Goal: Task Accomplishment & Management: Use online tool/utility

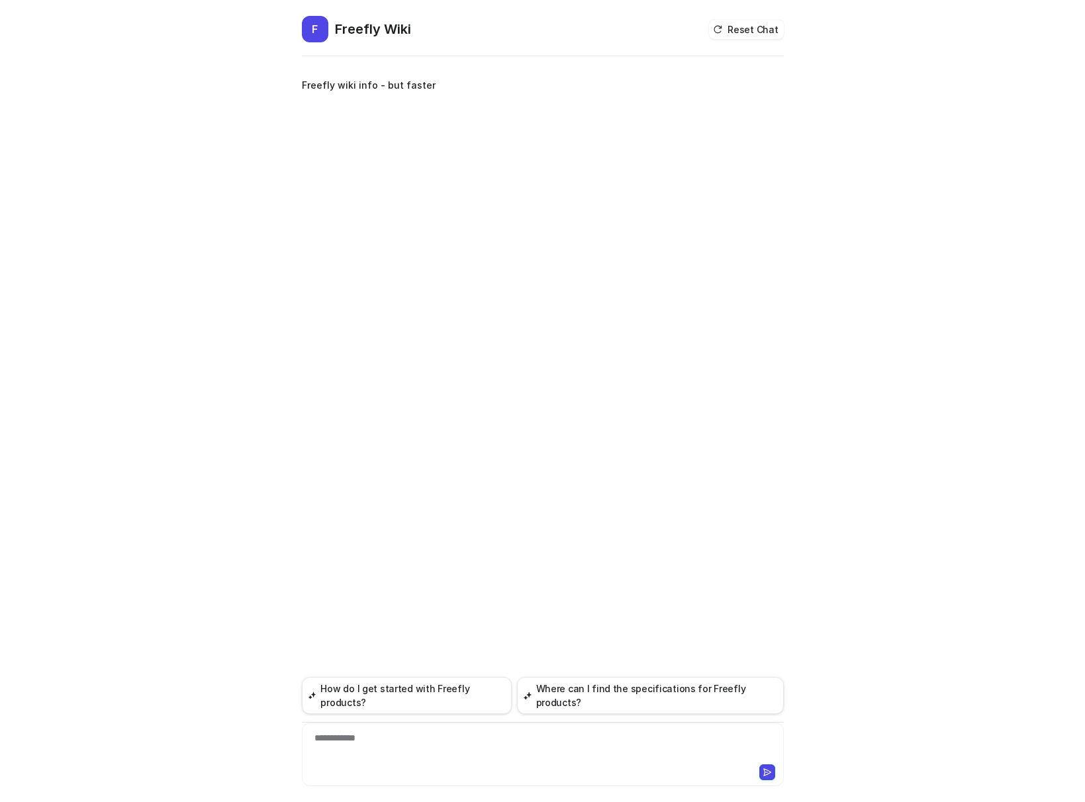
click at [666, 245] on div "**********" at bounding box center [543, 430] width 482 height 743
click at [664, 238] on div "**********" at bounding box center [543, 430] width 482 height 743
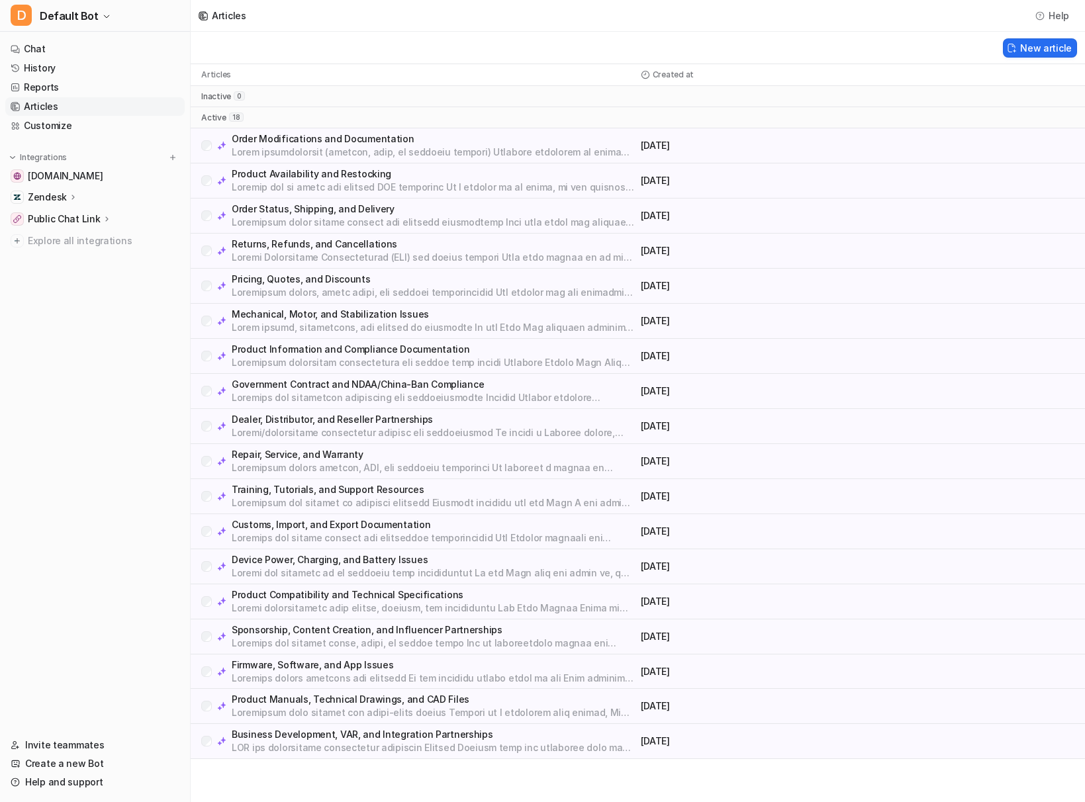
click at [389, 152] on p at bounding box center [434, 152] width 404 height 13
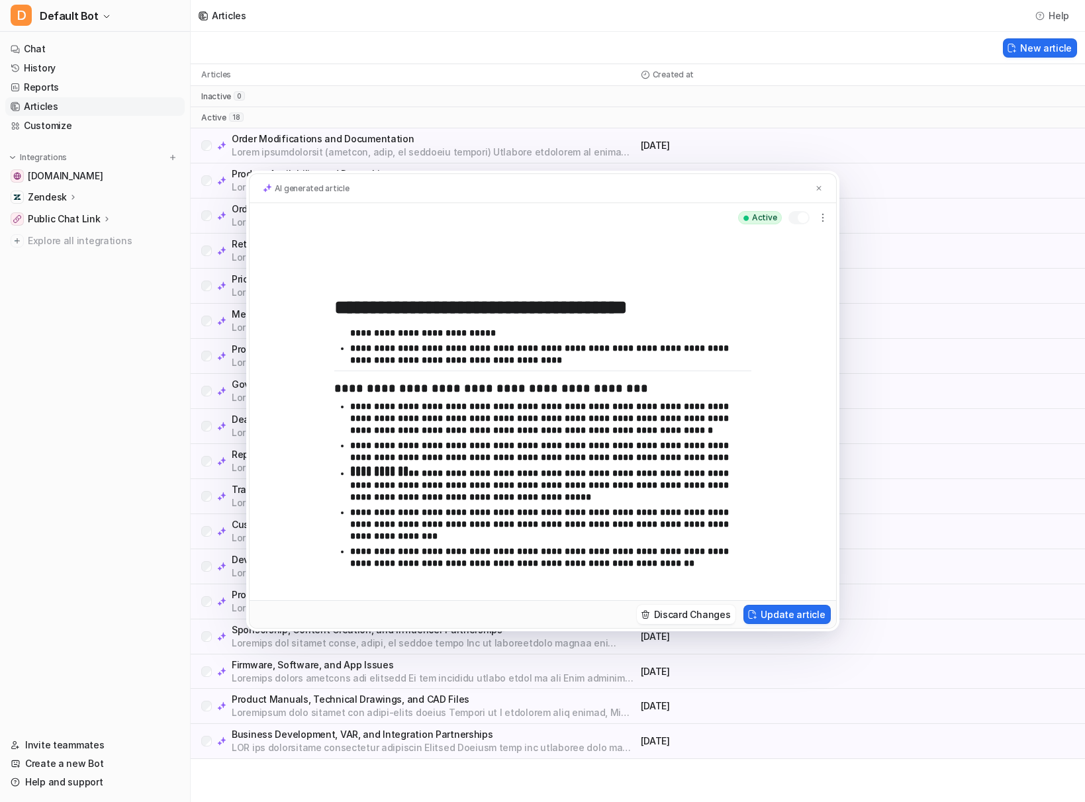
scroll to position [390, 0]
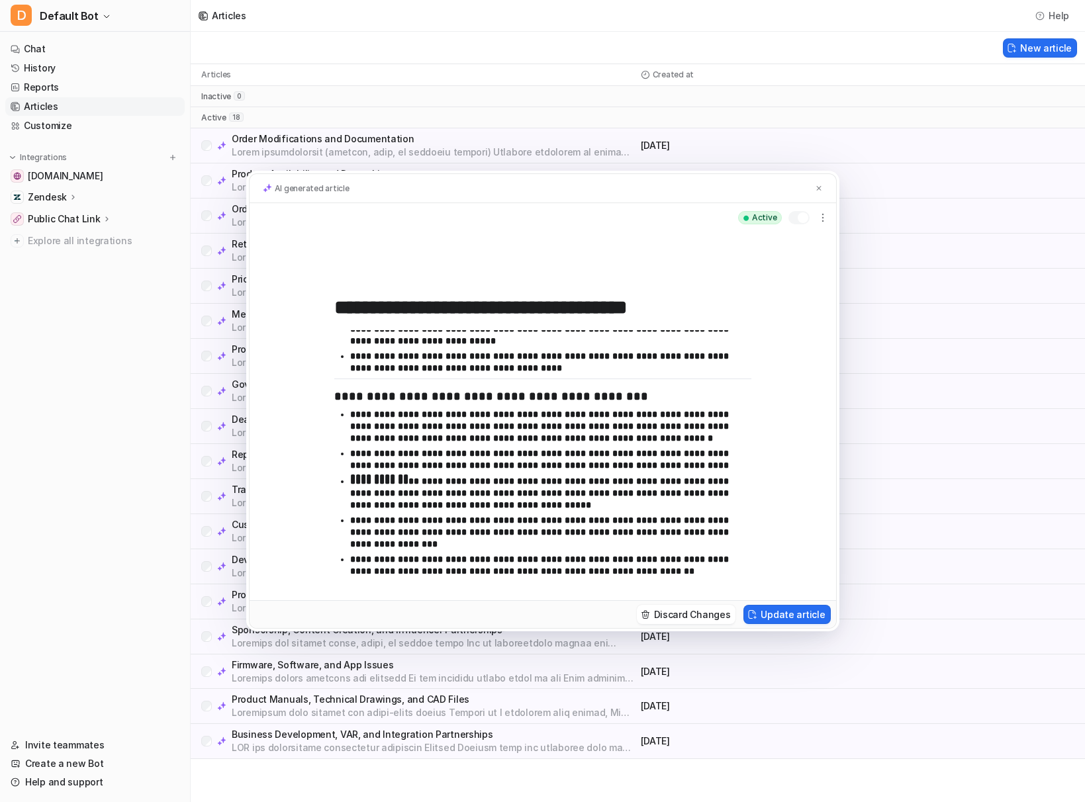
click at [981, 435] on div "**********" at bounding box center [542, 401] width 1085 height 802
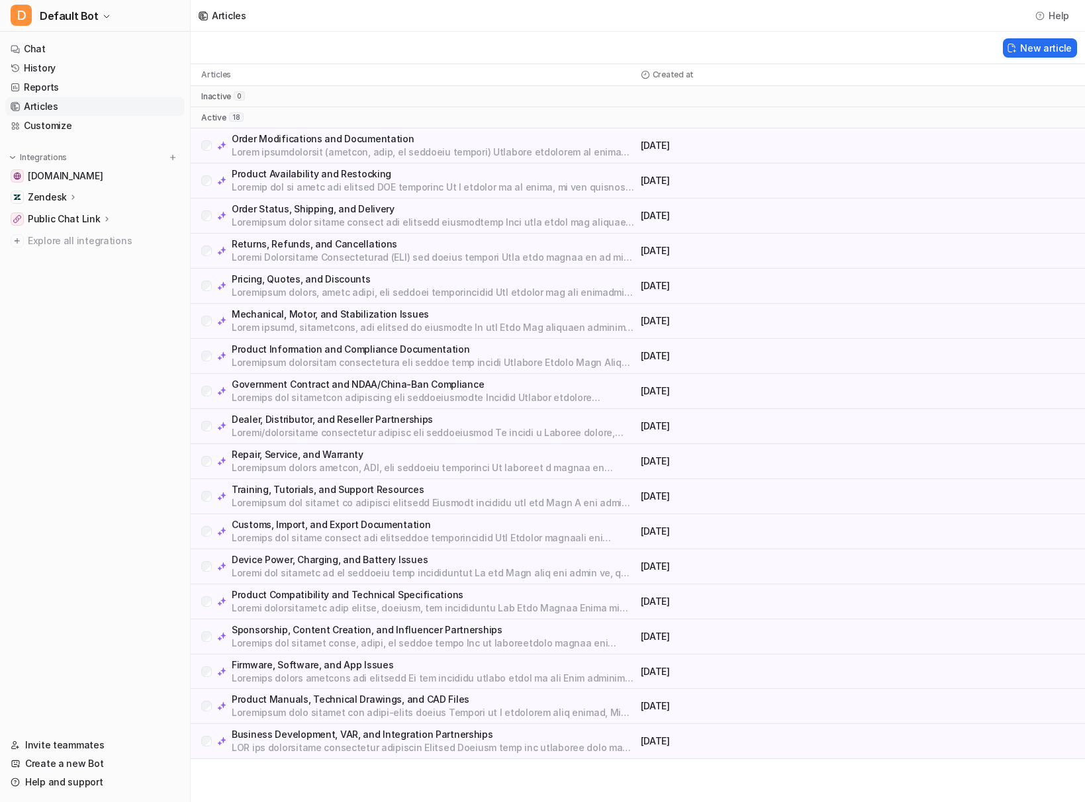
click at [336, 173] on p "Product Availability and Restocking" at bounding box center [434, 173] width 404 height 13
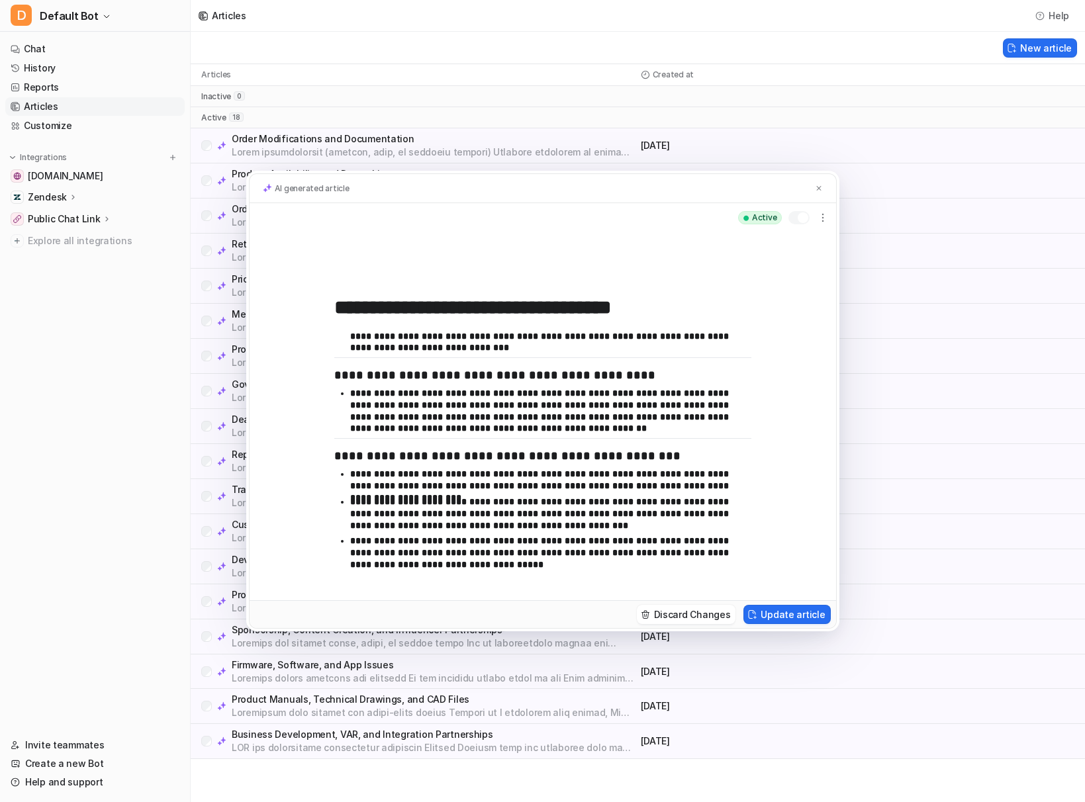
scroll to position [249, 0]
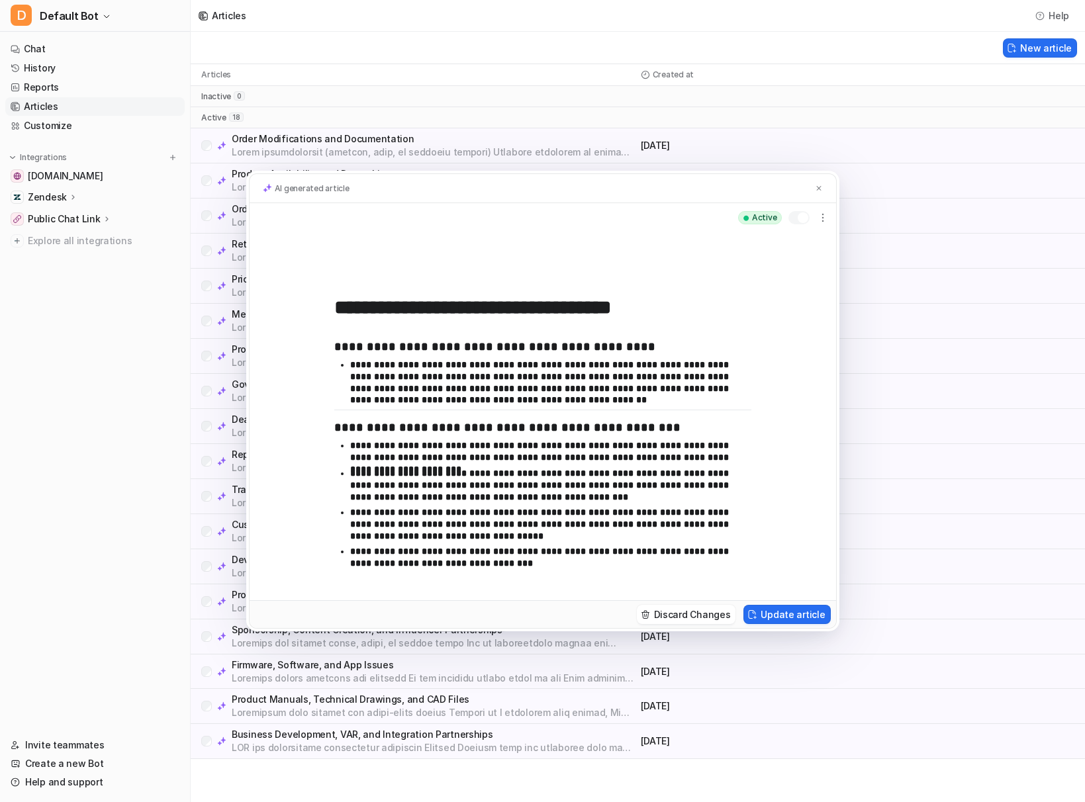
click at [983, 364] on div "**********" at bounding box center [542, 401] width 1085 height 802
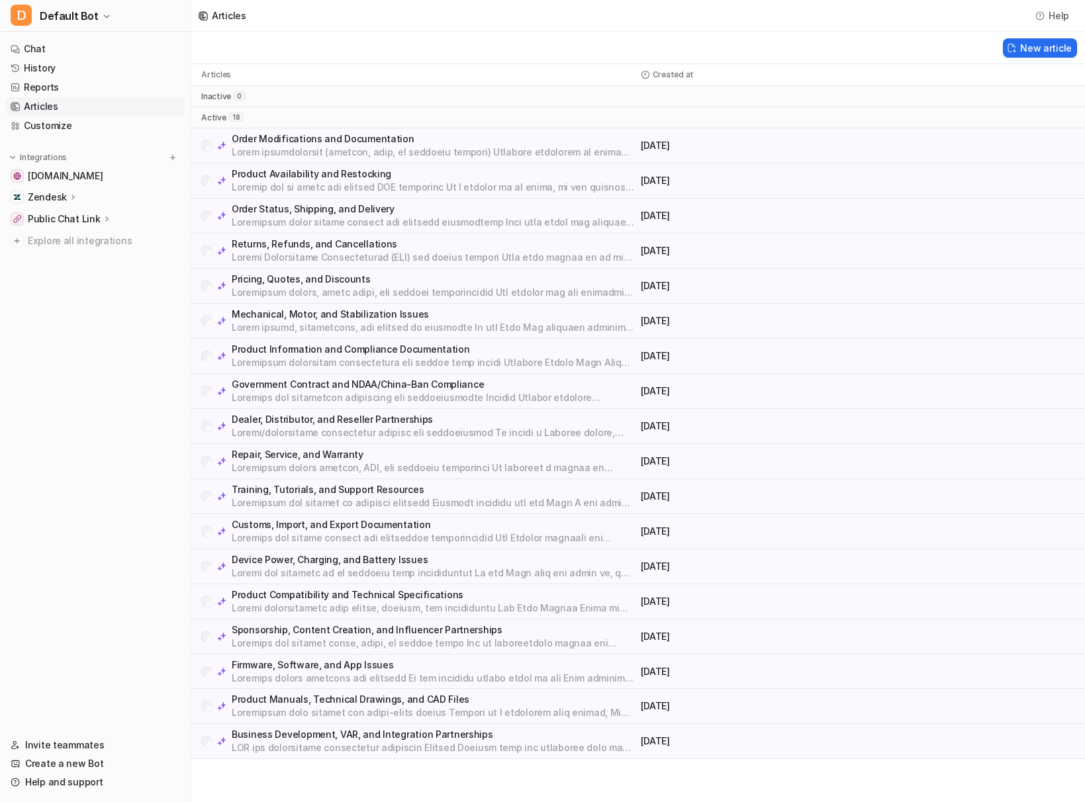
click at [345, 321] on p at bounding box center [434, 327] width 404 height 13
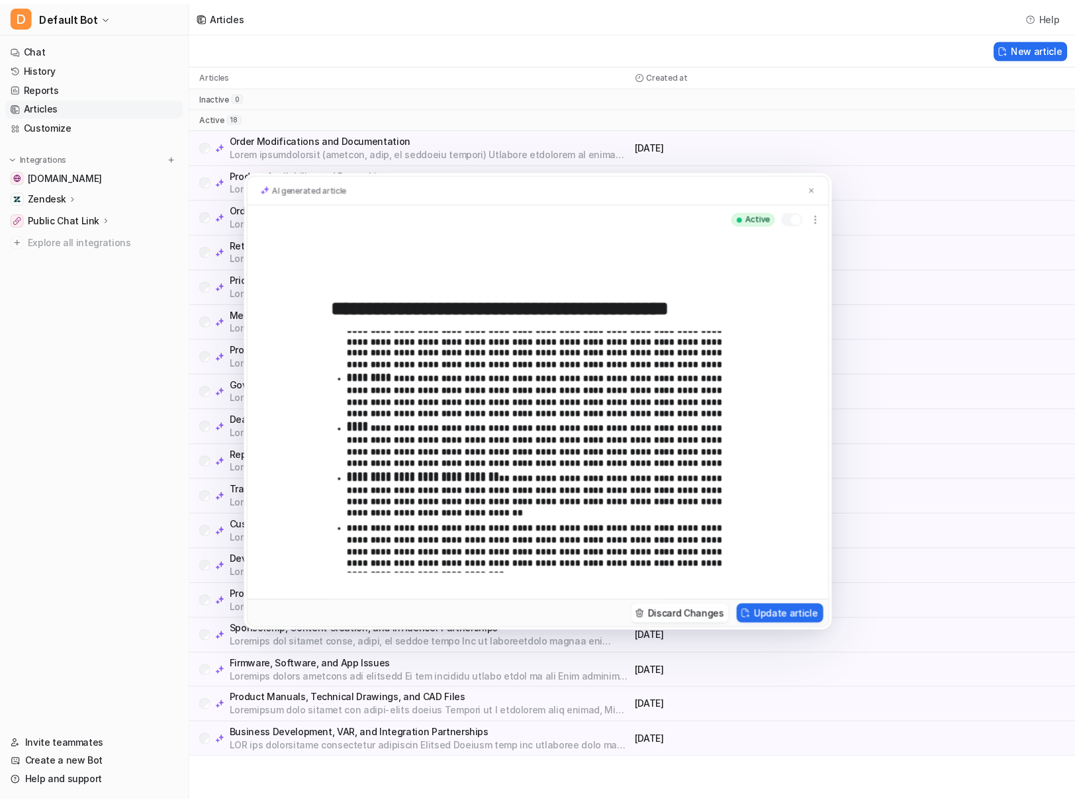
scroll to position [717, 0]
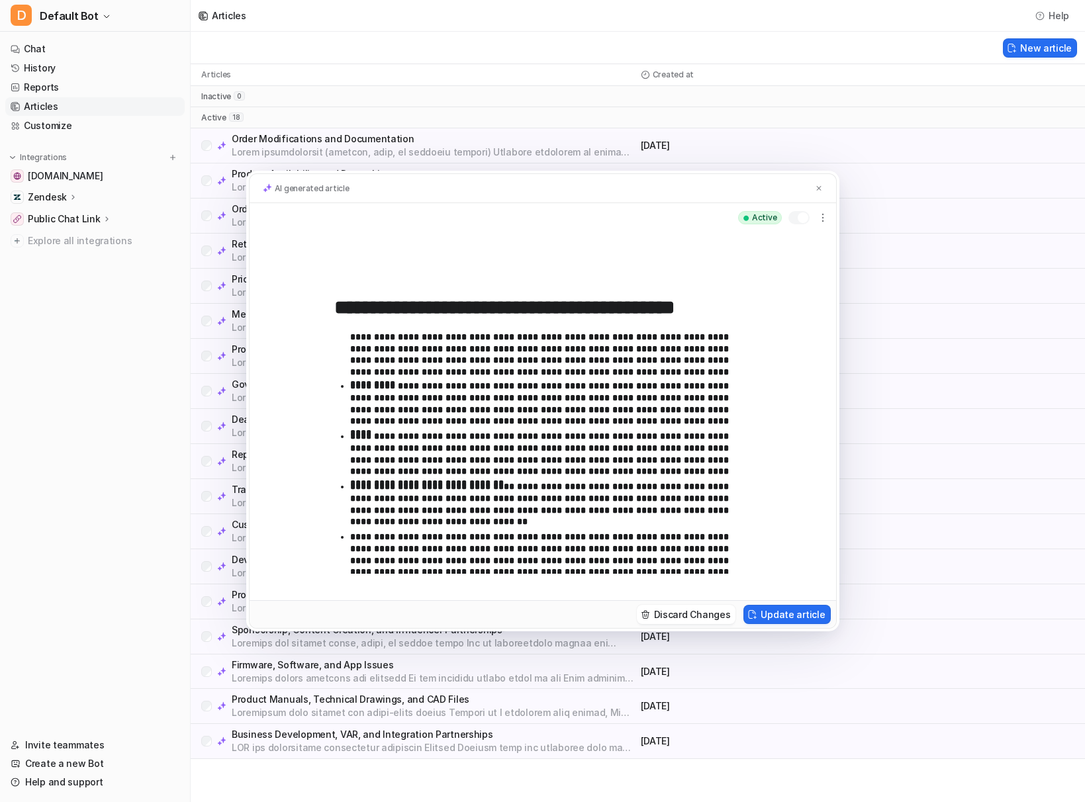
click at [934, 463] on div "**********" at bounding box center [542, 401] width 1085 height 802
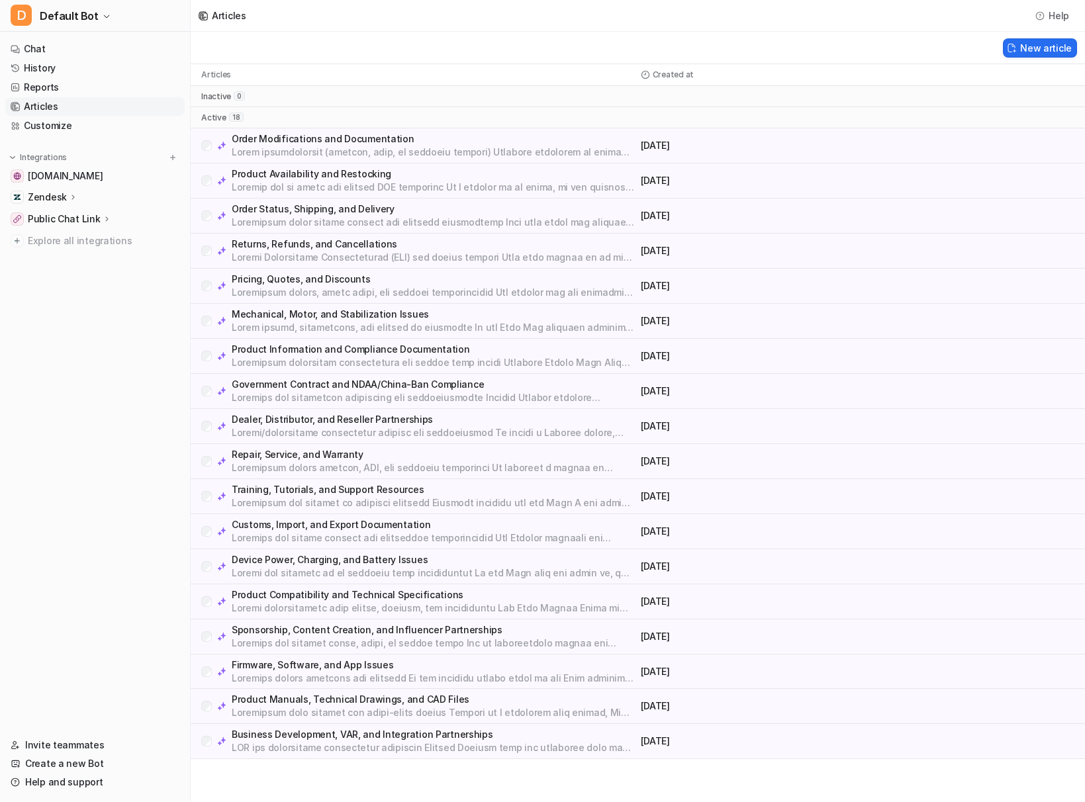
click at [64, 197] on div "Zendesk" at bounding box center [53, 197] width 50 height 13
click at [68, 317] on span "Explore all integrations" at bounding box center [104, 316] width 152 height 21
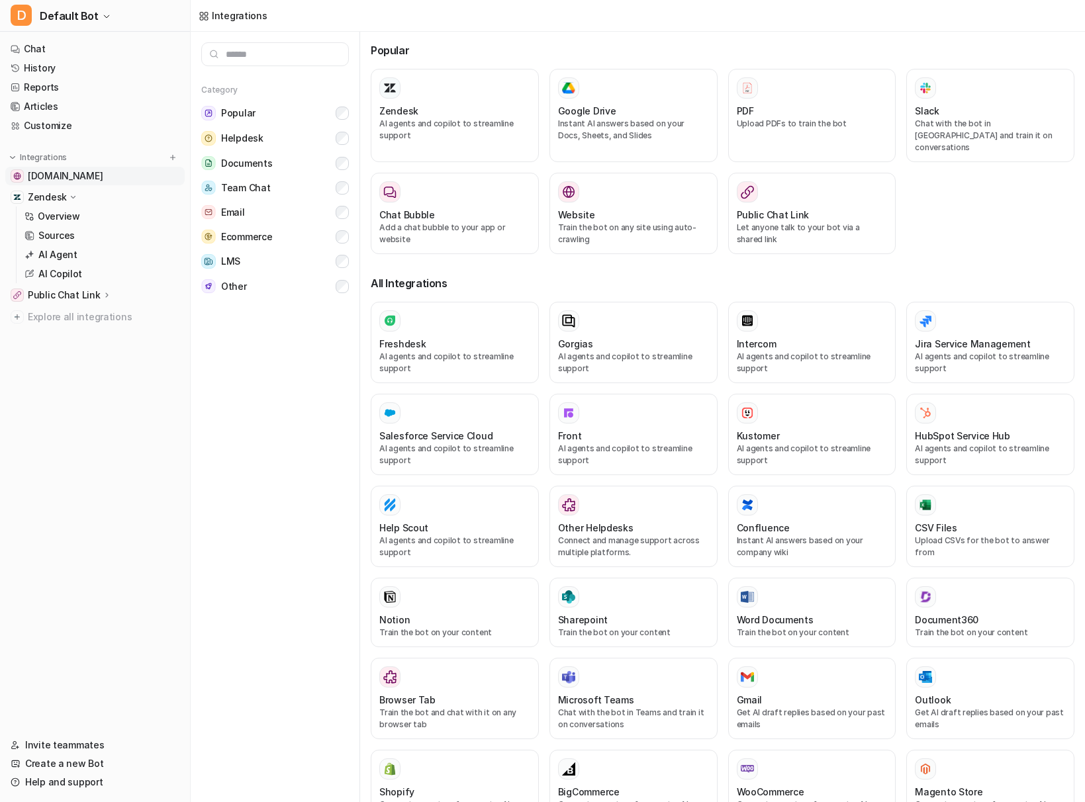
click at [89, 175] on span "freefly.gitbook.io" at bounding box center [65, 175] width 75 height 13
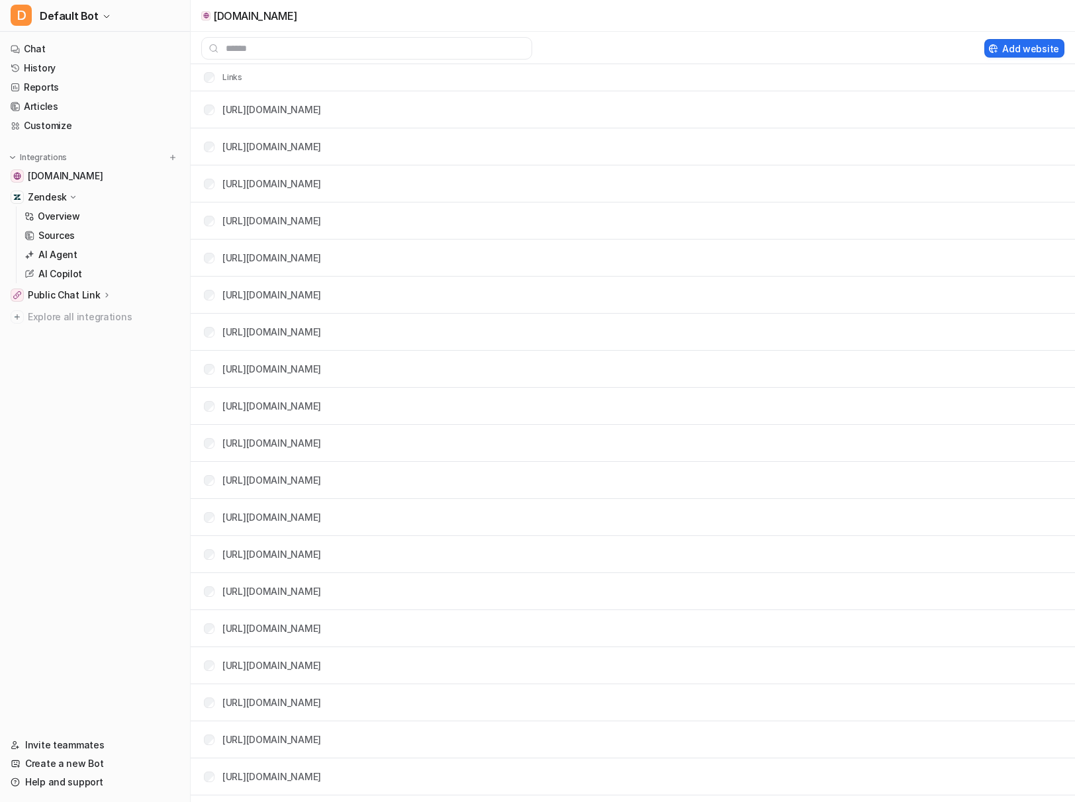
click at [54, 196] on p "Zendesk" at bounding box center [47, 197] width 39 height 13
click at [57, 196] on p "Zendesk" at bounding box center [47, 197] width 39 height 13
click at [68, 269] on p "AI Copilot" at bounding box center [60, 273] width 44 height 13
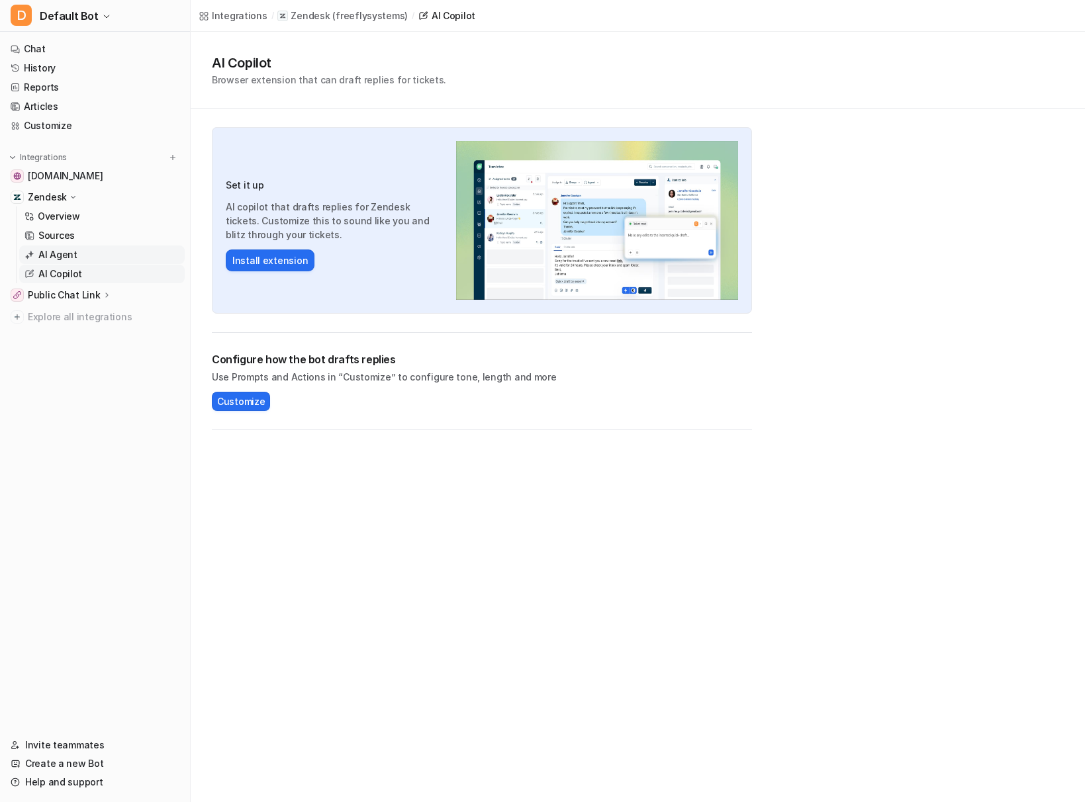
click at [60, 251] on p "AI Agent" at bounding box center [57, 254] width 39 height 13
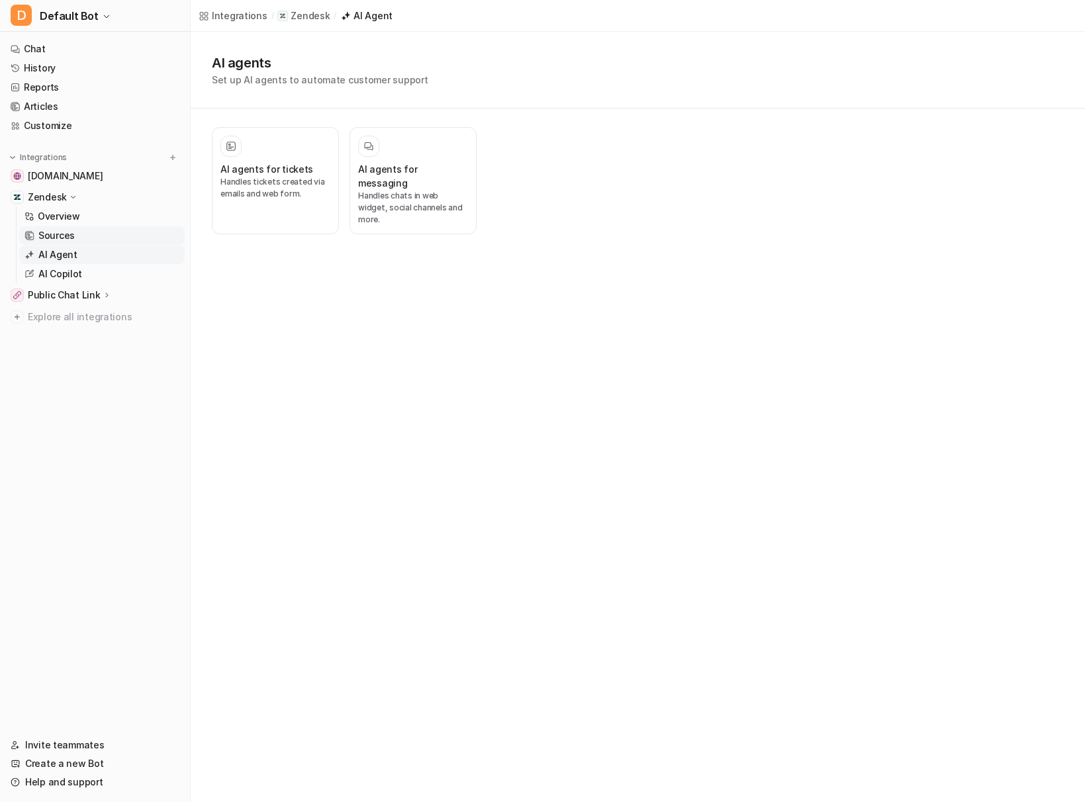
click at [56, 234] on p "Sources" at bounding box center [56, 235] width 36 height 13
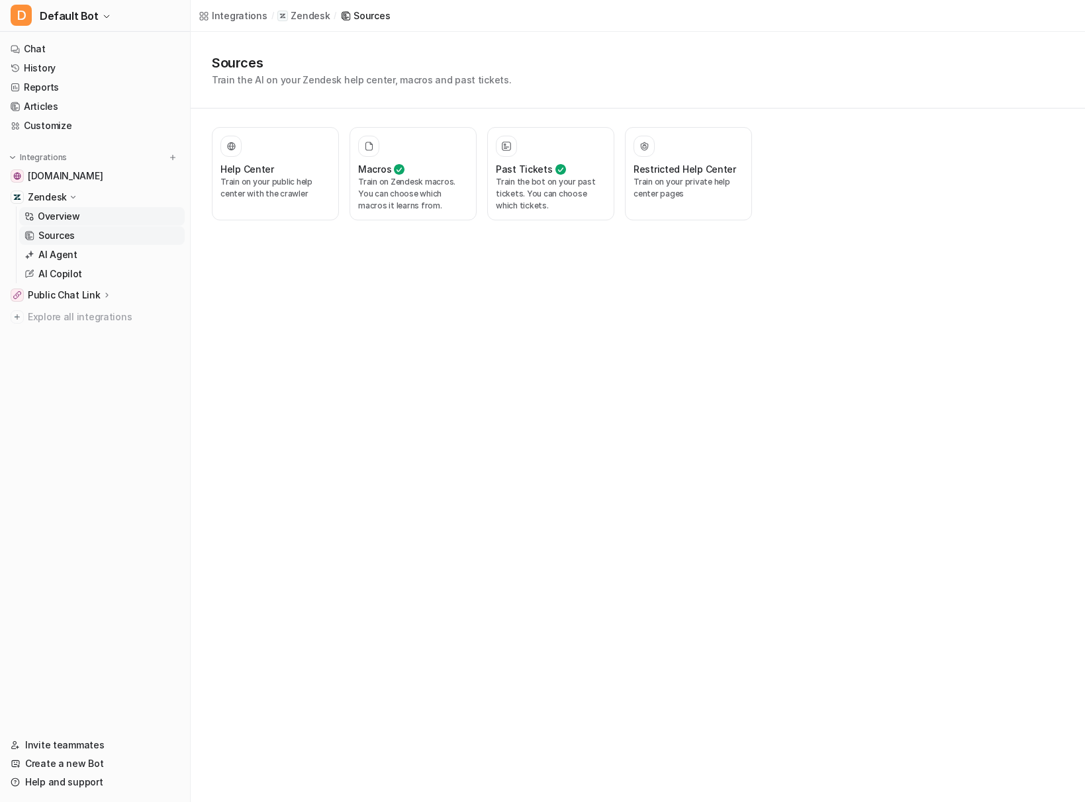
click at [60, 218] on p "Overview" at bounding box center [59, 216] width 42 height 13
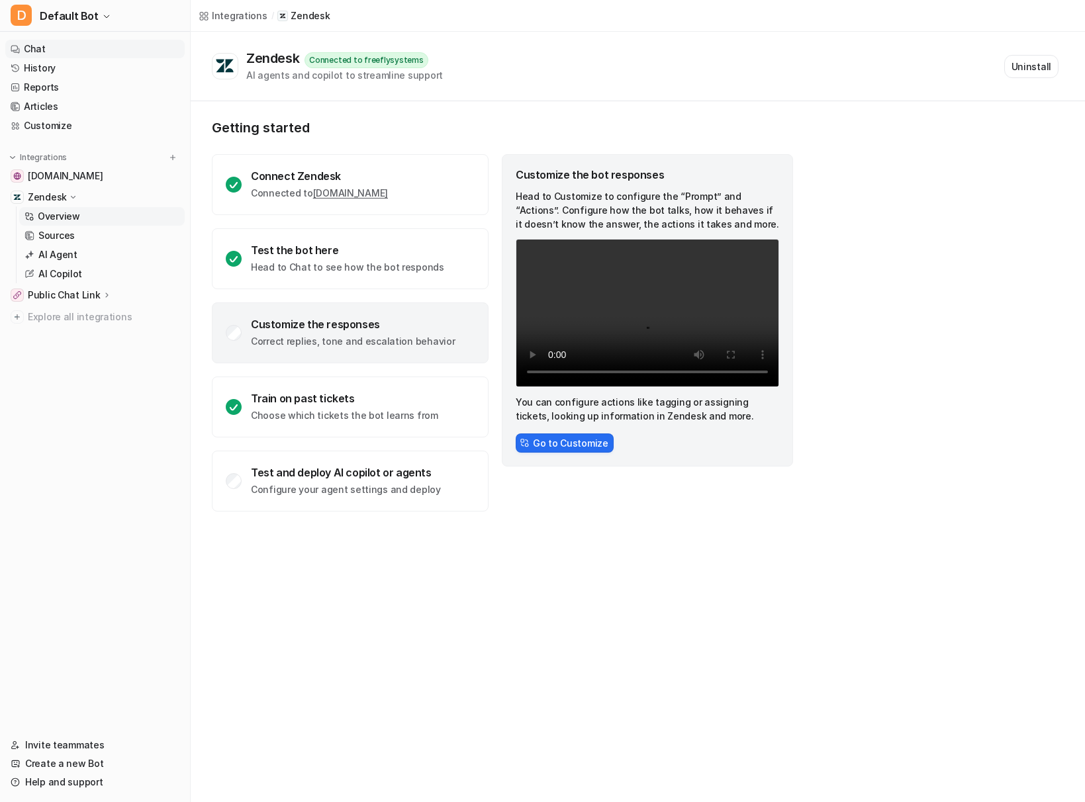
click at [62, 47] on link "Chat" at bounding box center [94, 49] width 179 height 19
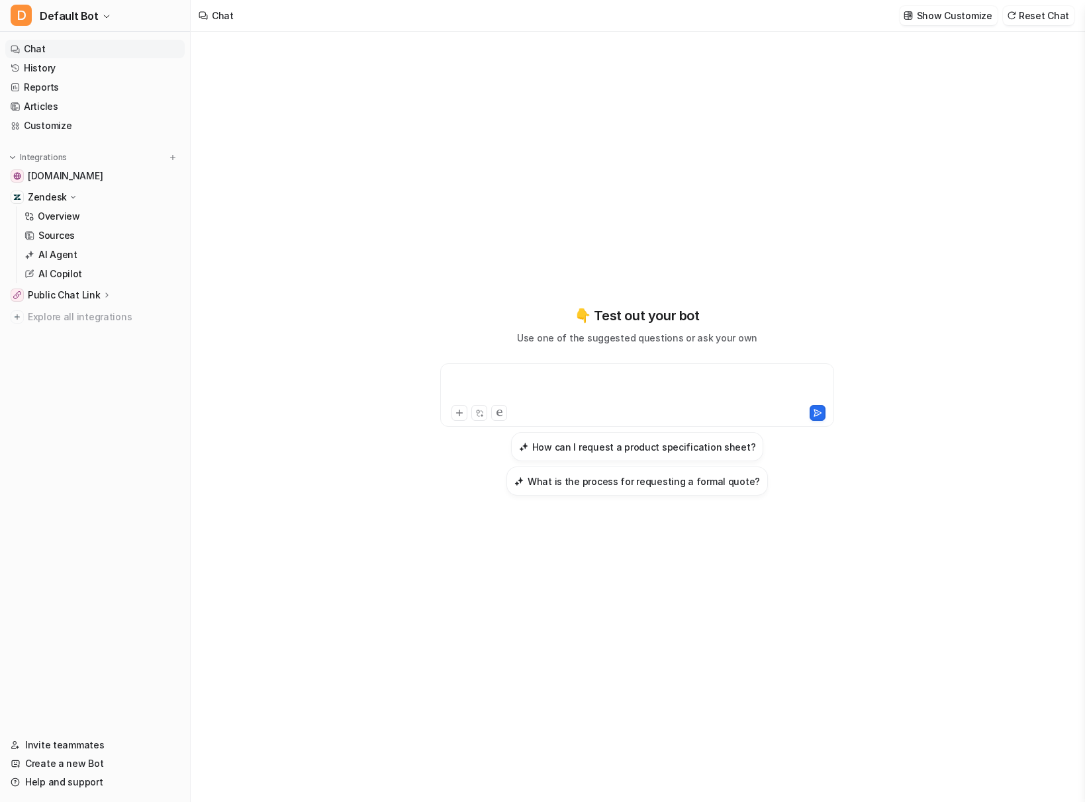
click at [617, 387] on div at bounding box center [636, 387] width 387 height 30
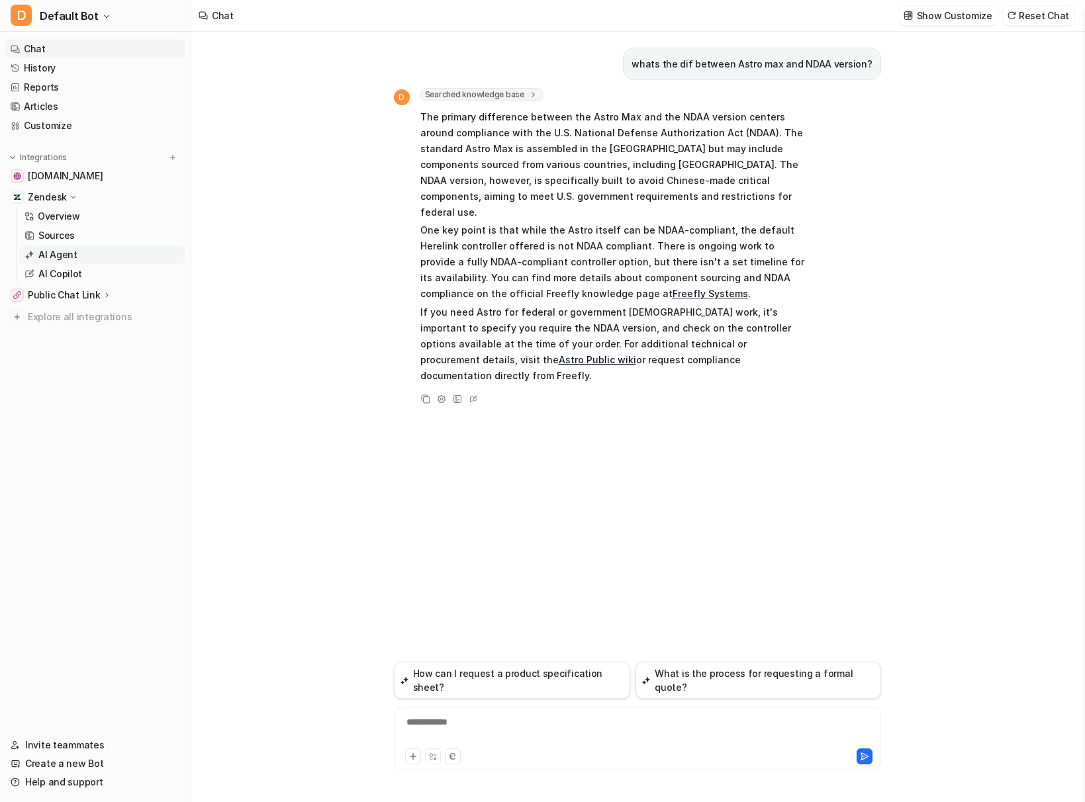
click at [50, 255] on p "AI Agent" at bounding box center [57, 254] width 39 height 13
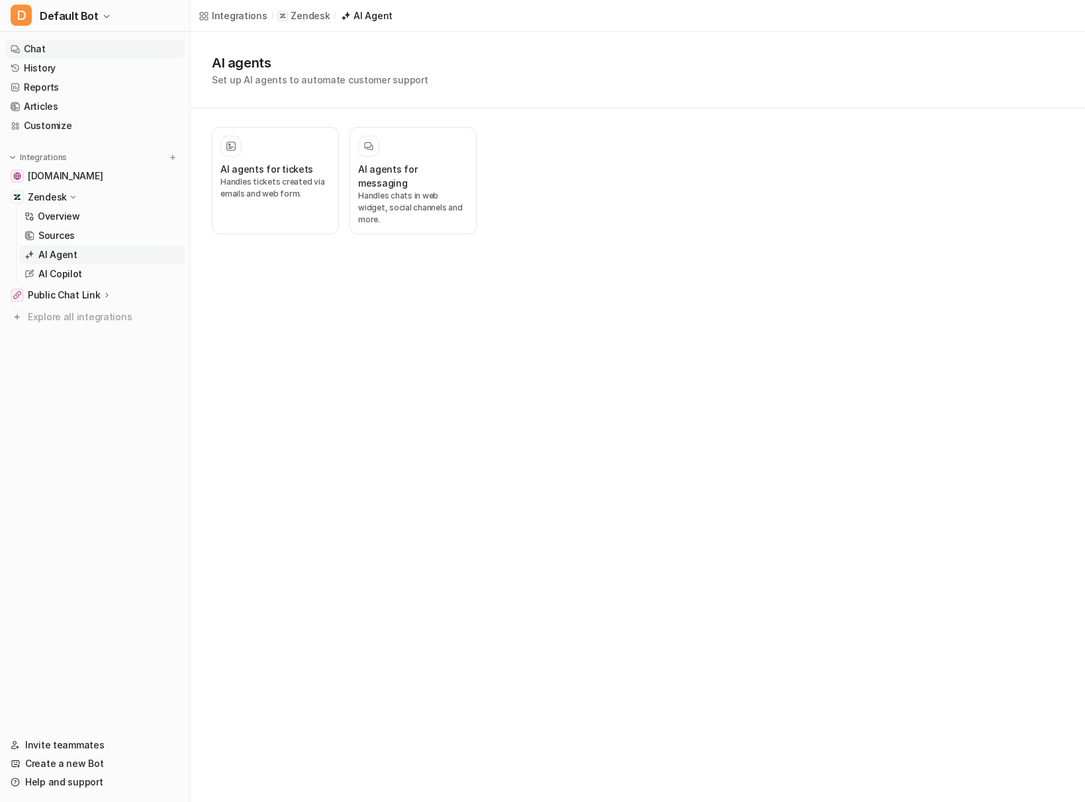
click at [77, 44] on link "Chat" at bounding box center [94, 49] width 179 height 19
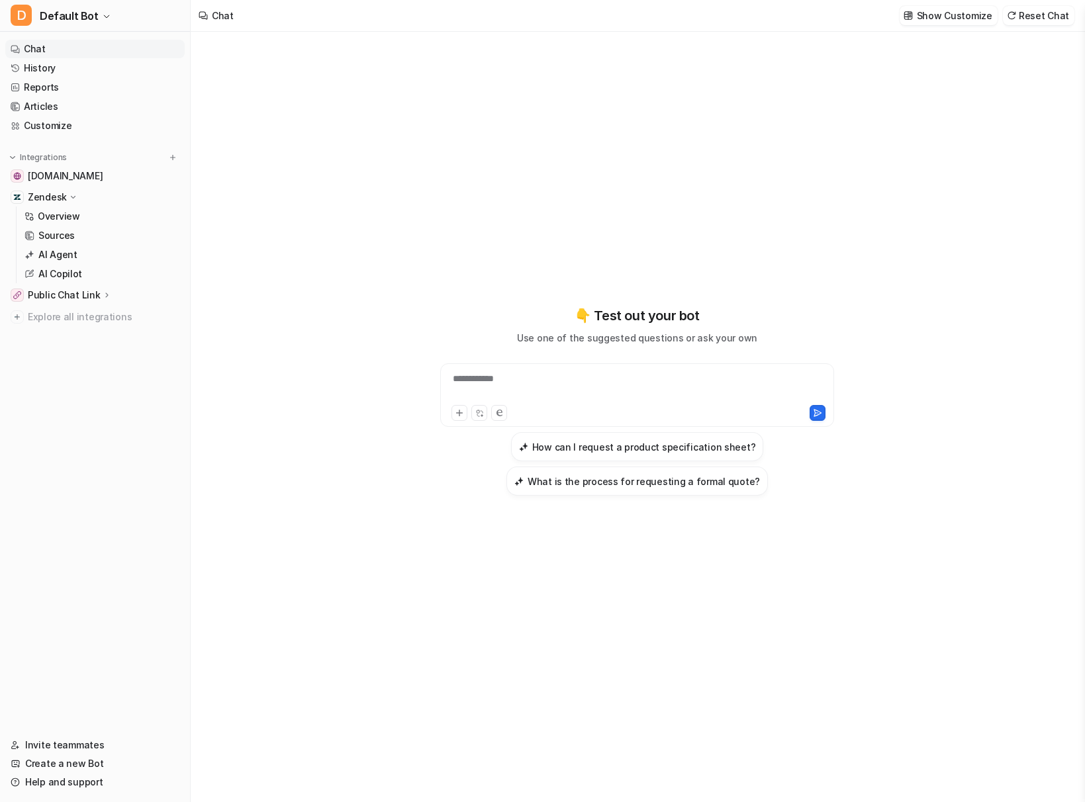
click at [261, 127] on div "**********" at bounding box center [637, 417] width 893 height 770
click at [933, 21] on p "Show Customize" at bounding box center [954, 16] width 75 height 14
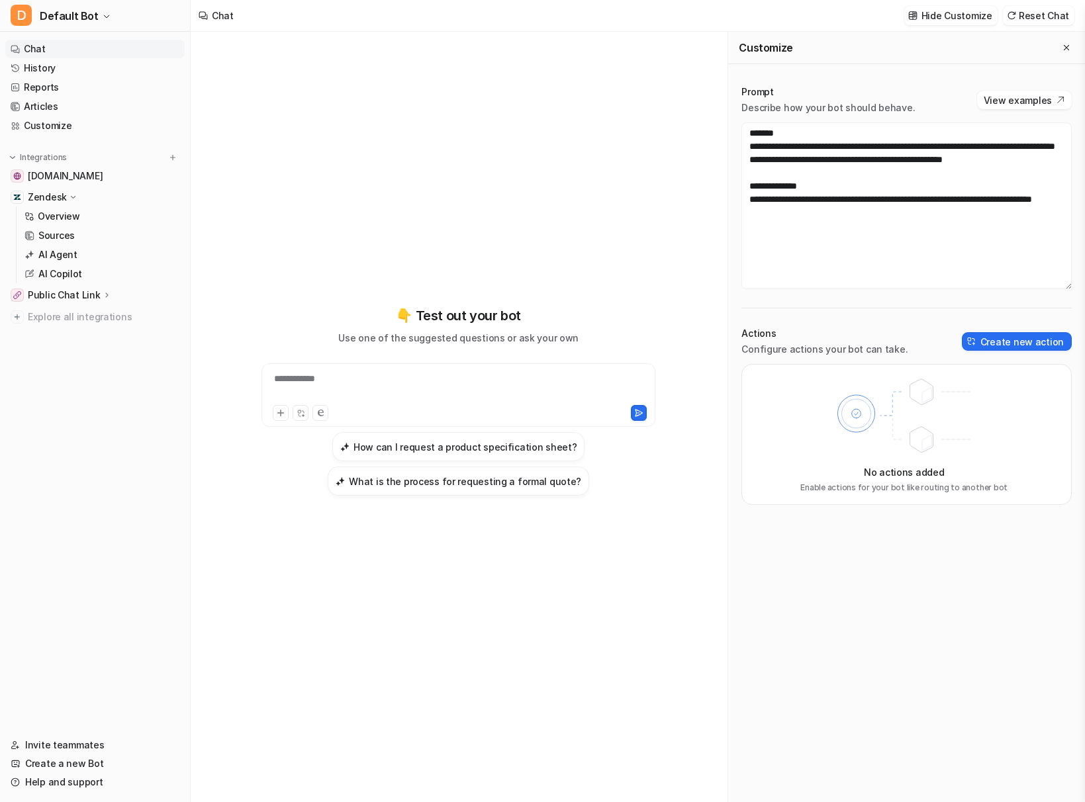
click at [607, 189] on div "**********" at bounding box center [458, 400] width 487 height 561
click at [109, 209] on link "Overview" at bounding box center [101, 216] width 165 height 19
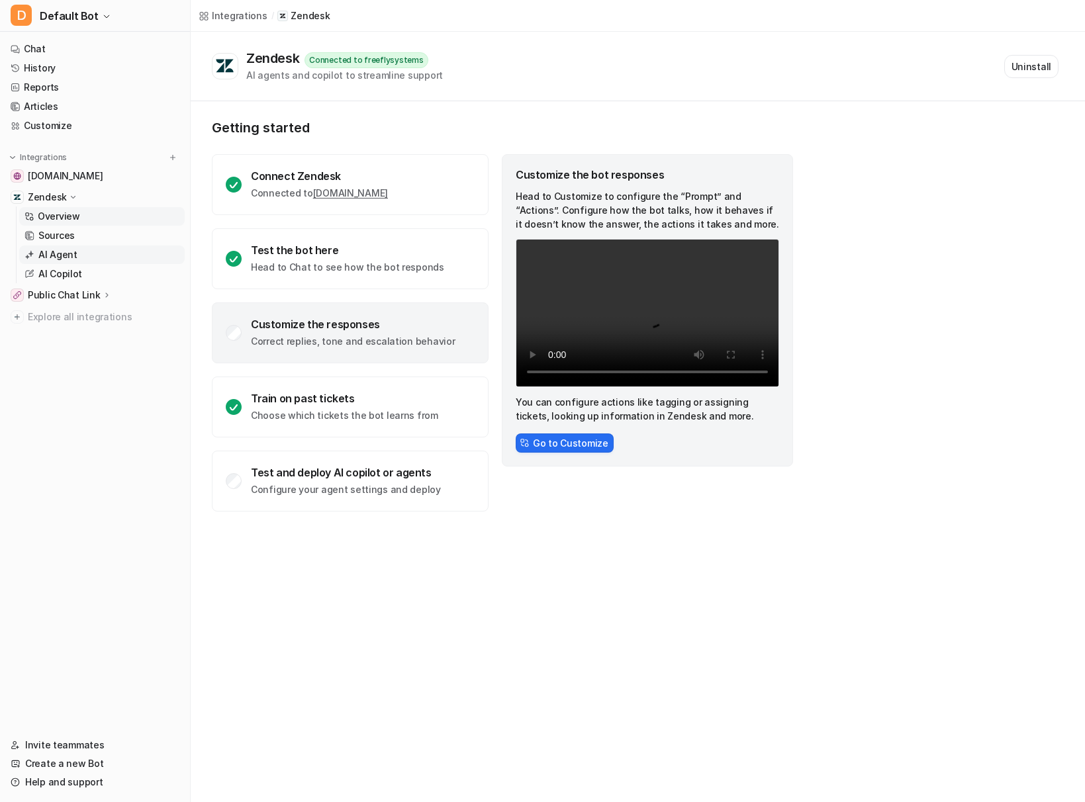
click at [105, 263] on link "AI Agent" at bounding box center [101, 255] width 165 height 19
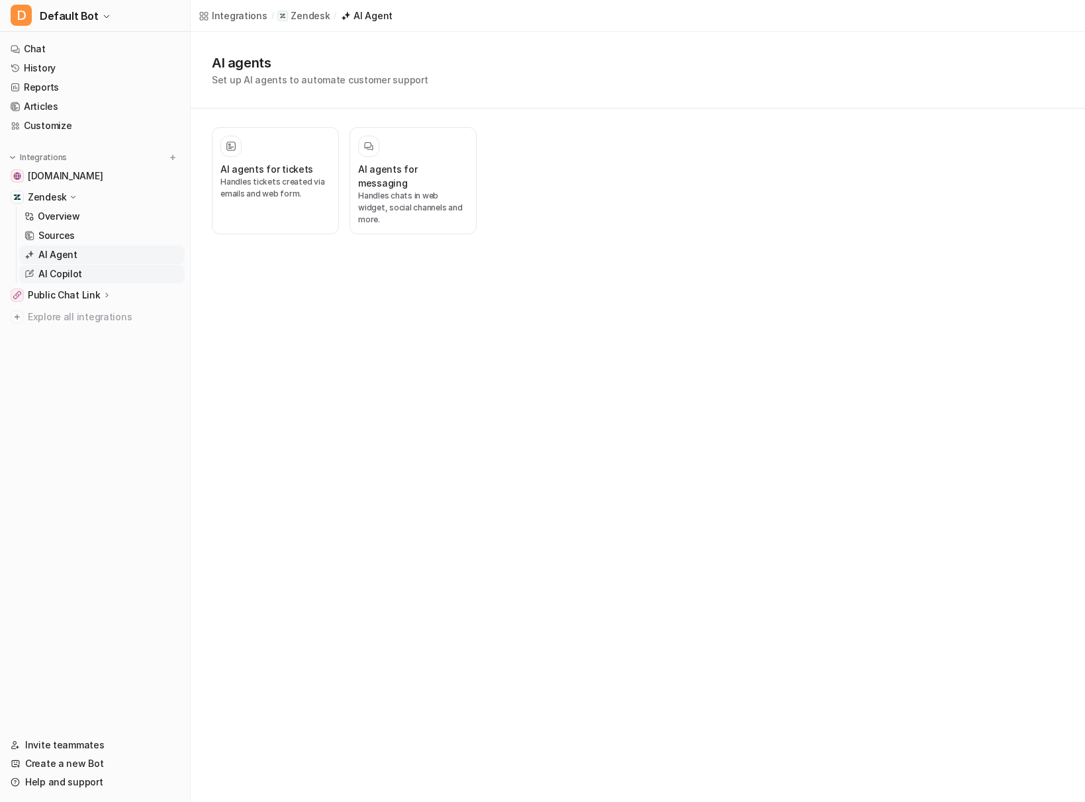
click at [100, 277] on link "AI Copilot" at bounding box center [101, 274] width 165 height 19
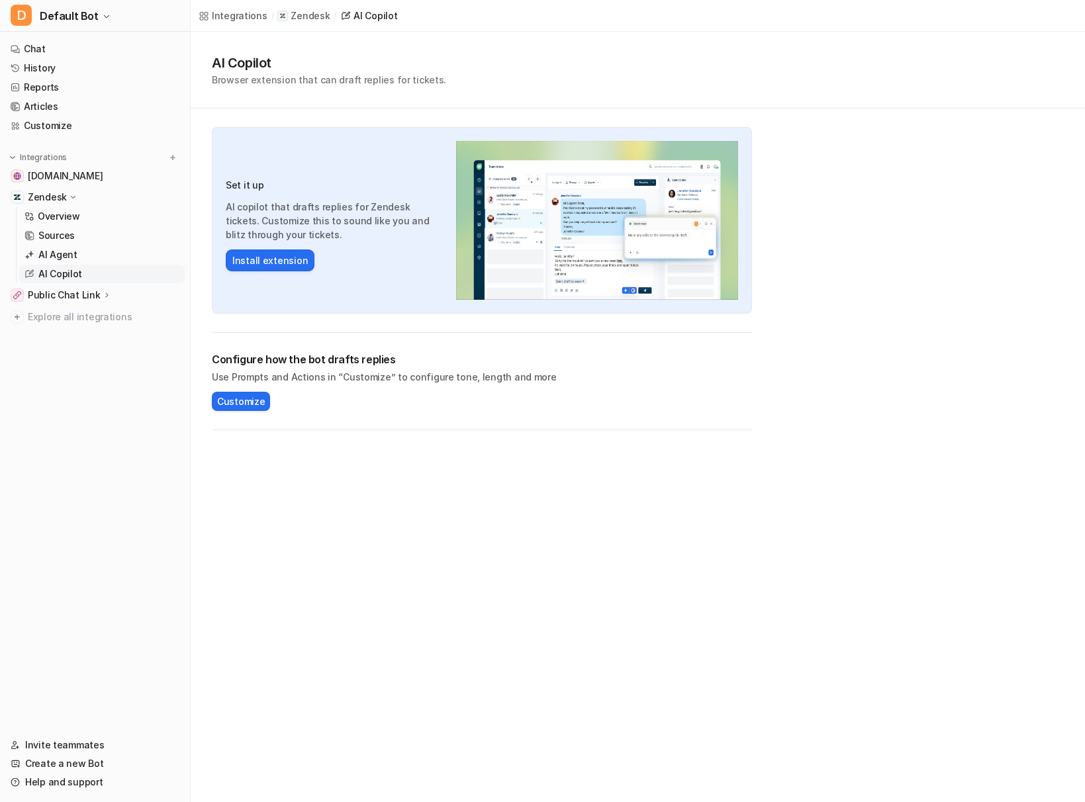
click at [805, 338] on div "AI Copilot Browser extension that can draft replies for tickets. Set it up AI c…" at bounding box center [638, 231] width 894 height 398
click at [61, 219] on p "Overview" at bounding box center [59, 216] width 42 height 13
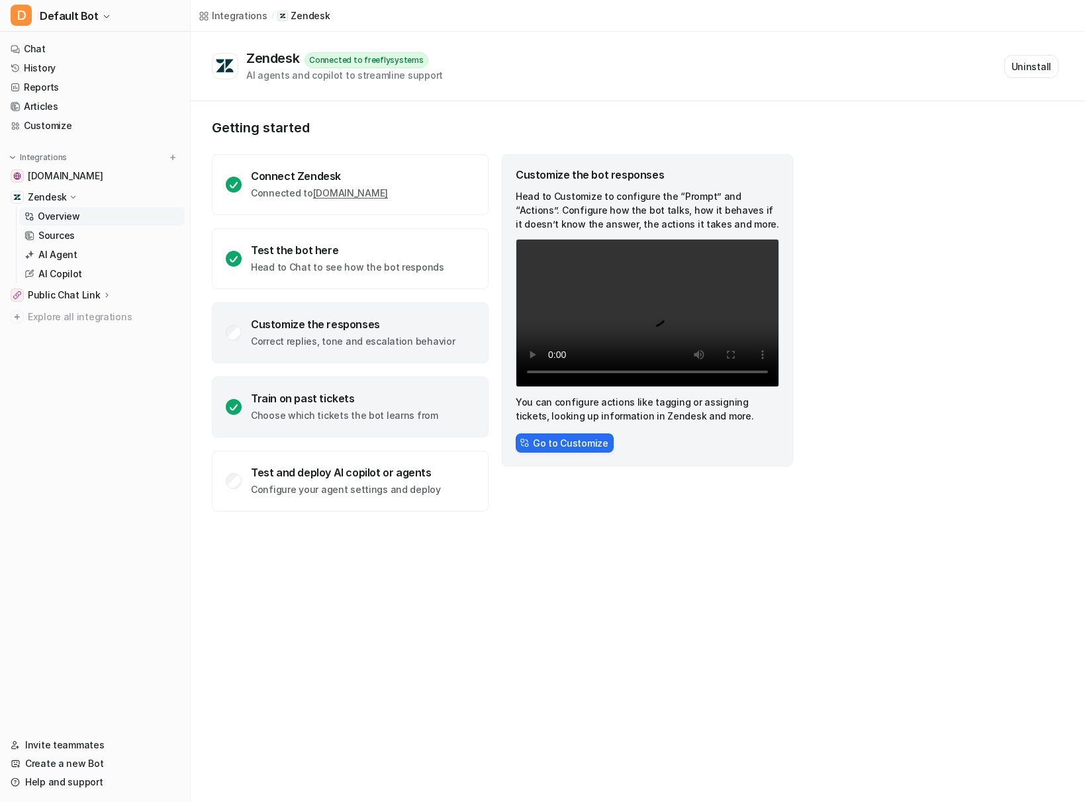
click at [287, 396] on div "Train on past tickets" at bounding box center [344, 398] width 187 height 13
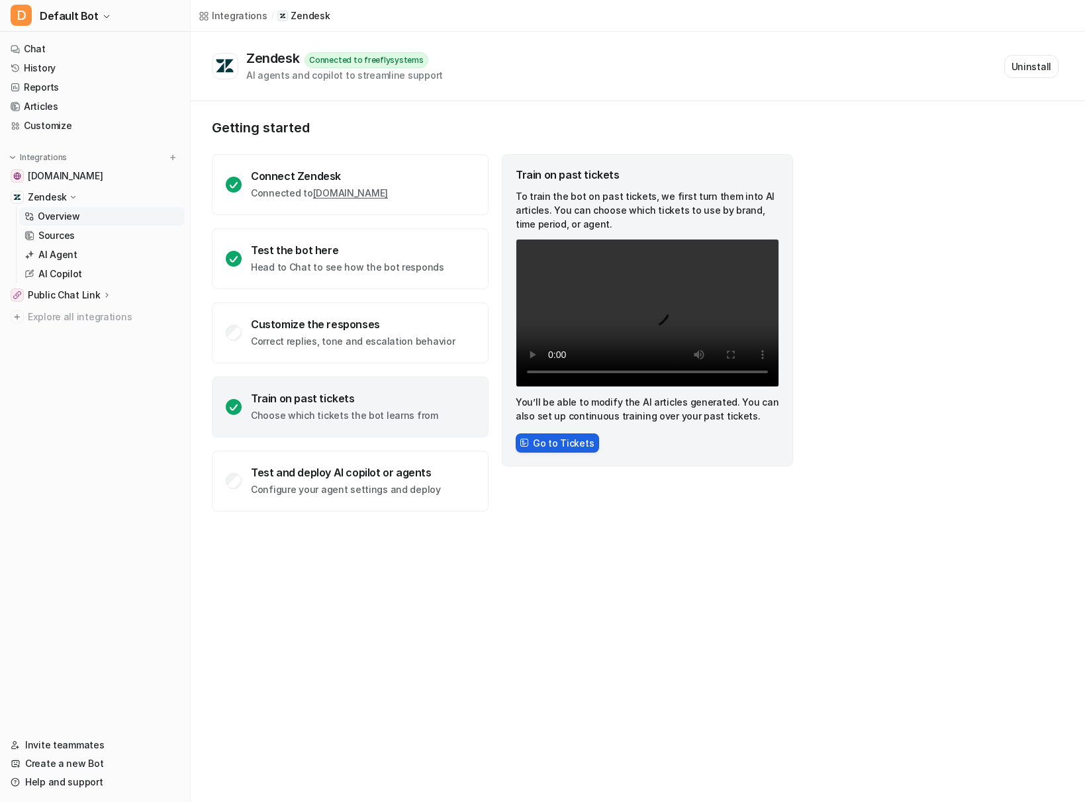
click at [561, 443] on button "Go to Tickets" at bounding box center [557, 442] width 83 height 19
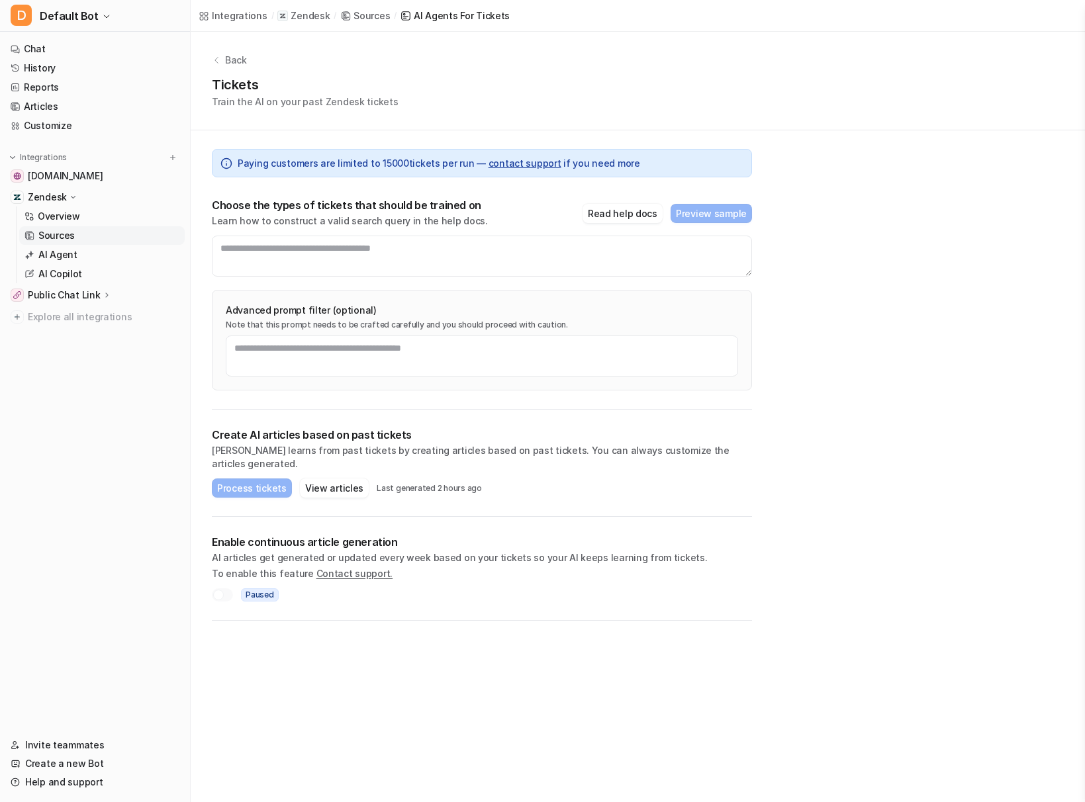
click at [517, 500] on div "Create AI articles based on past tickets AI learns from past tickets by creatin…" at bounding box center [482, 463] width 540 height 107
click at [463, 258] on textarea at bounding box center [482, 256] width 540 height 41
click at [463, 261] on textarea at bounding box center [482, 256] width 540 height 41
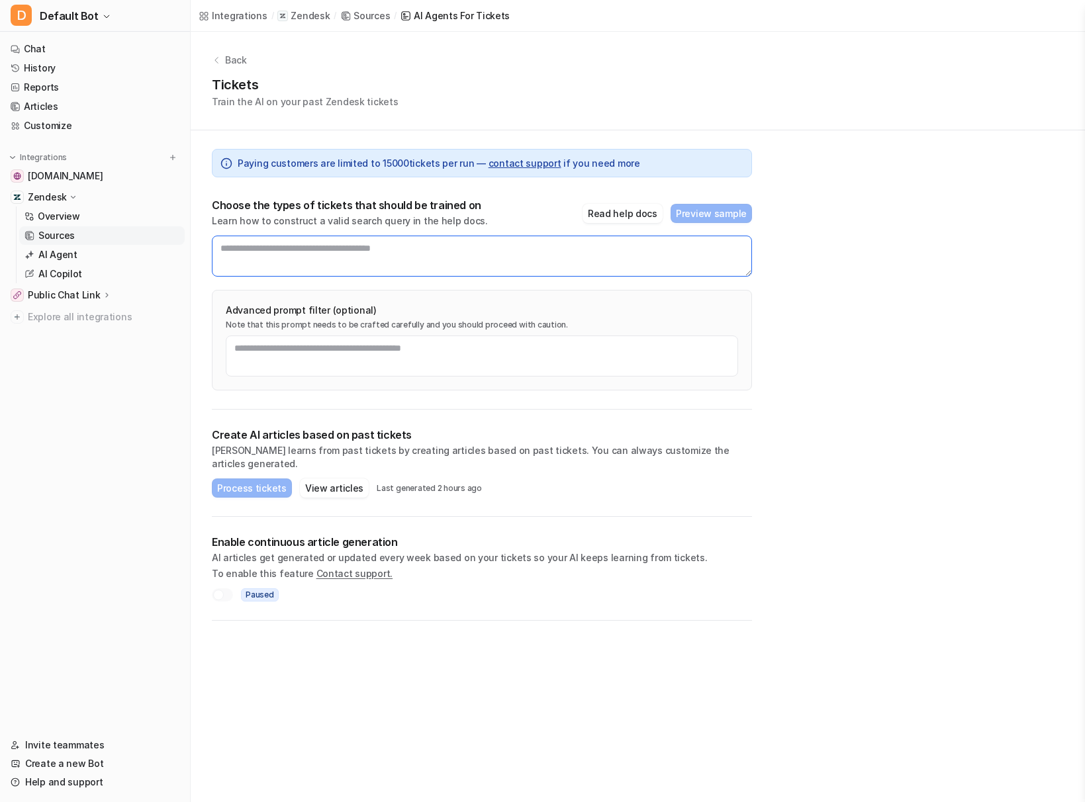
click at [463, 261] on textarea at bounding box center [482, 256] width 540 height 41
click at [459, 301] on div "Advanced prompt filter (optional) Note that this prompt needs to be crafted car…" at bounding box center [482, 340] width 540 height 101
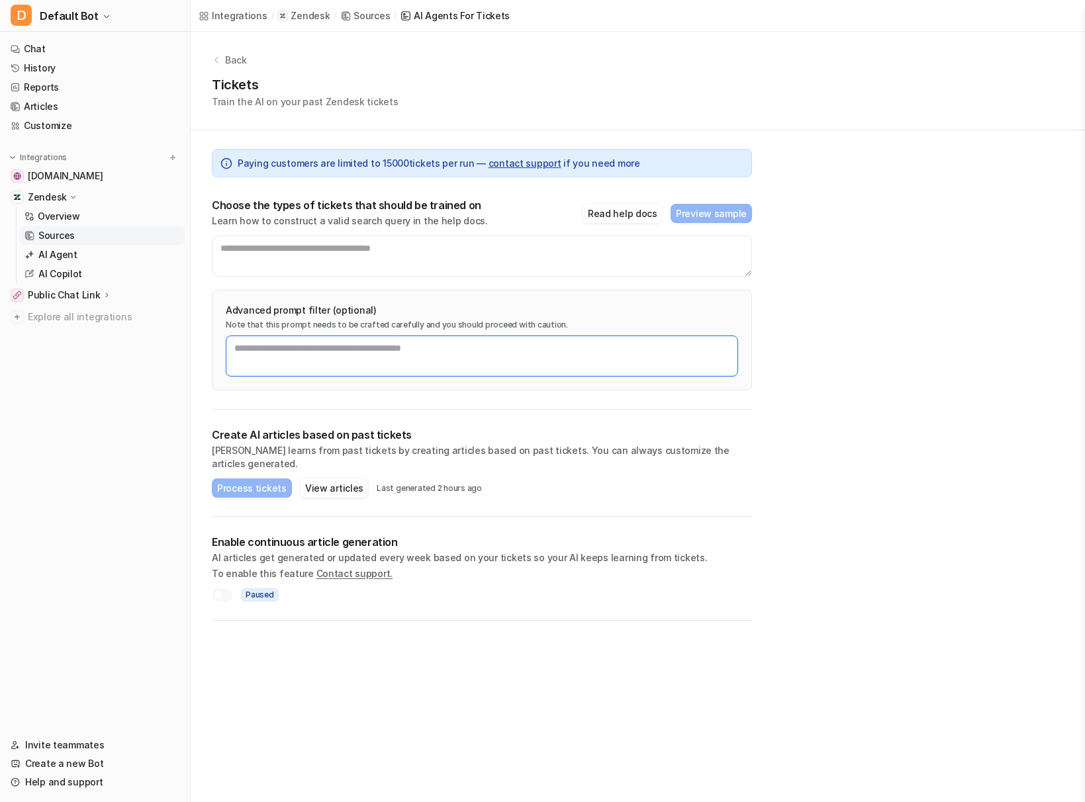
click at [411, 361] on textarea at bounding box center [482, 356] width 512 height 41
click at [830, 271] on div "Back Tickets Train the AI on your past Zendesk tickets Paying customers are lim…" at bounding box center [638, 326] width 894 height 589
click at [844, 272] on div "Back Tickets Train the AI on your past Zendesk tickets Paying customers are lim…" at bounding box center [638, 326] width 894 height 589
click at [843, 281] on div "Back Tickets Train the AI on your past Zendesk tickets Paying customers are lim…" at bounding box center [638, 326] width 894 height 589
